Goal: Transaction & Acquisition: Purchase product/service

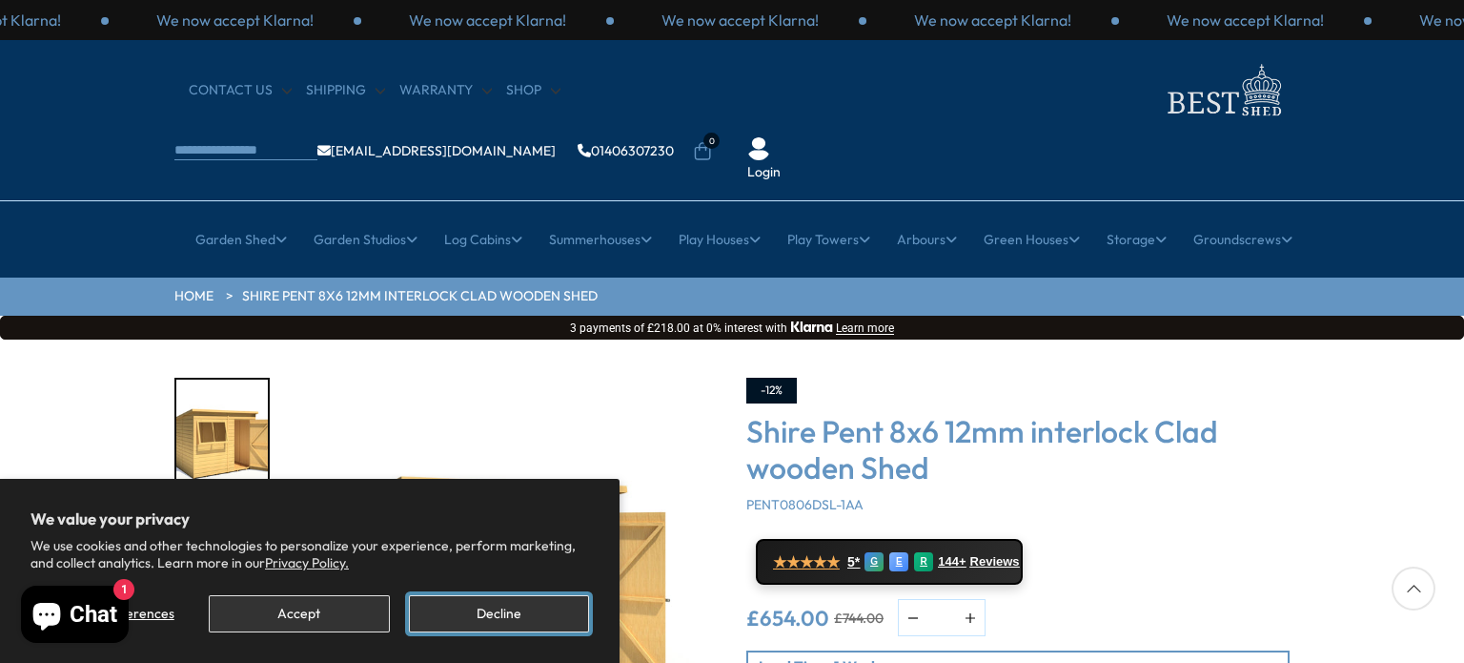
click at [495, 604] on button "Decline" at bounding box center [499, 613] width 180 height 37
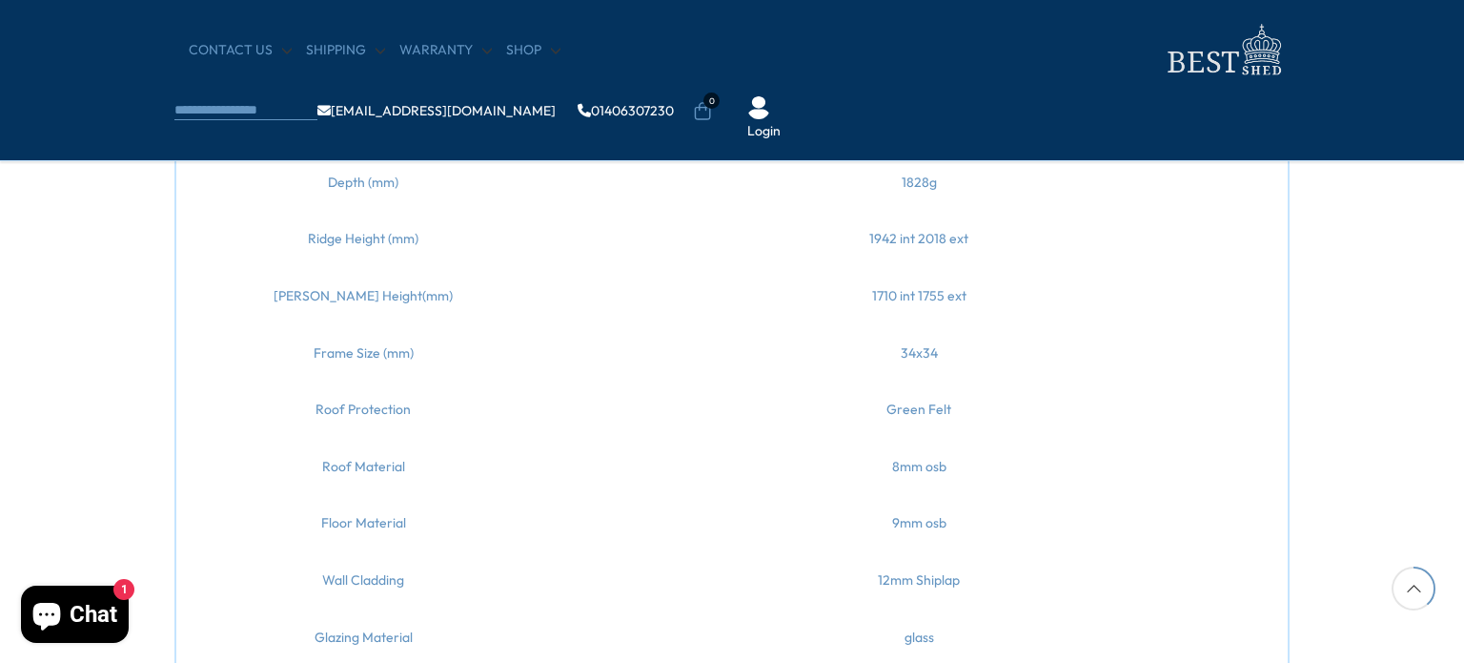
scroll to position [1907, 0]
